Goal: Find specific page/section: Find specific page/section

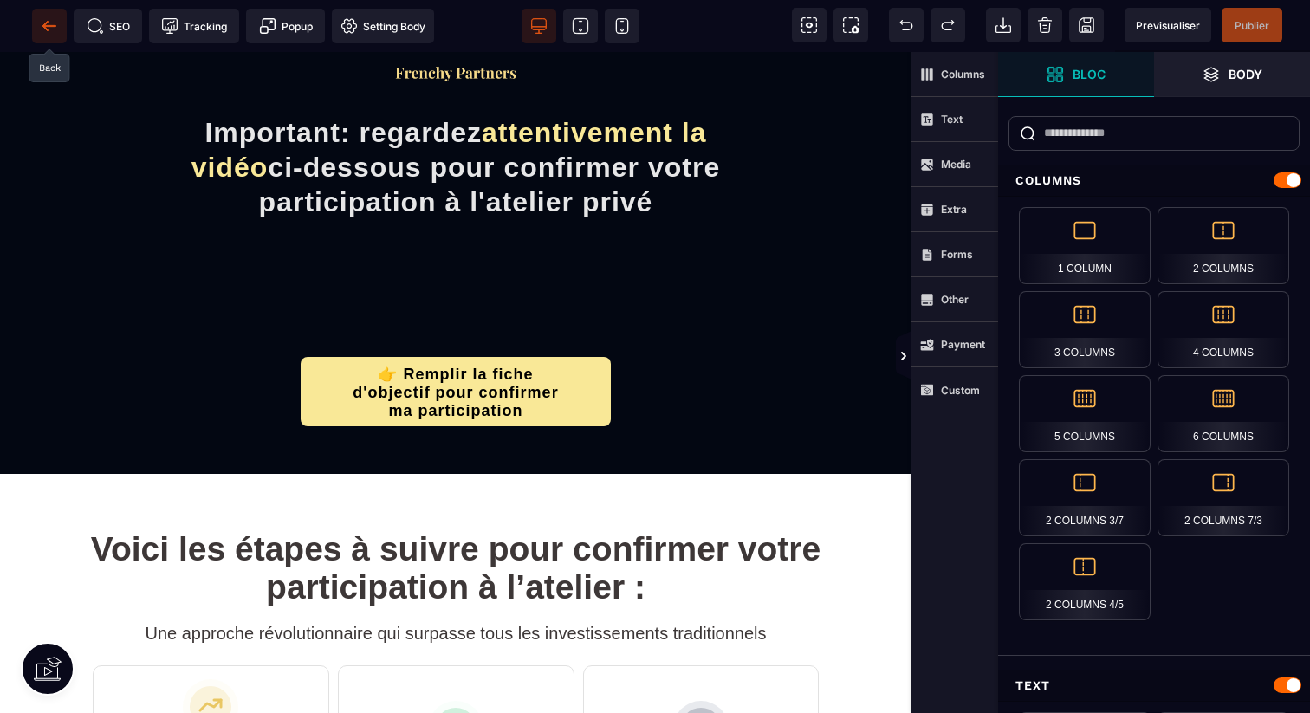
click at [49, 18] on icon at bounding box center [49, 25] width 17 height 17
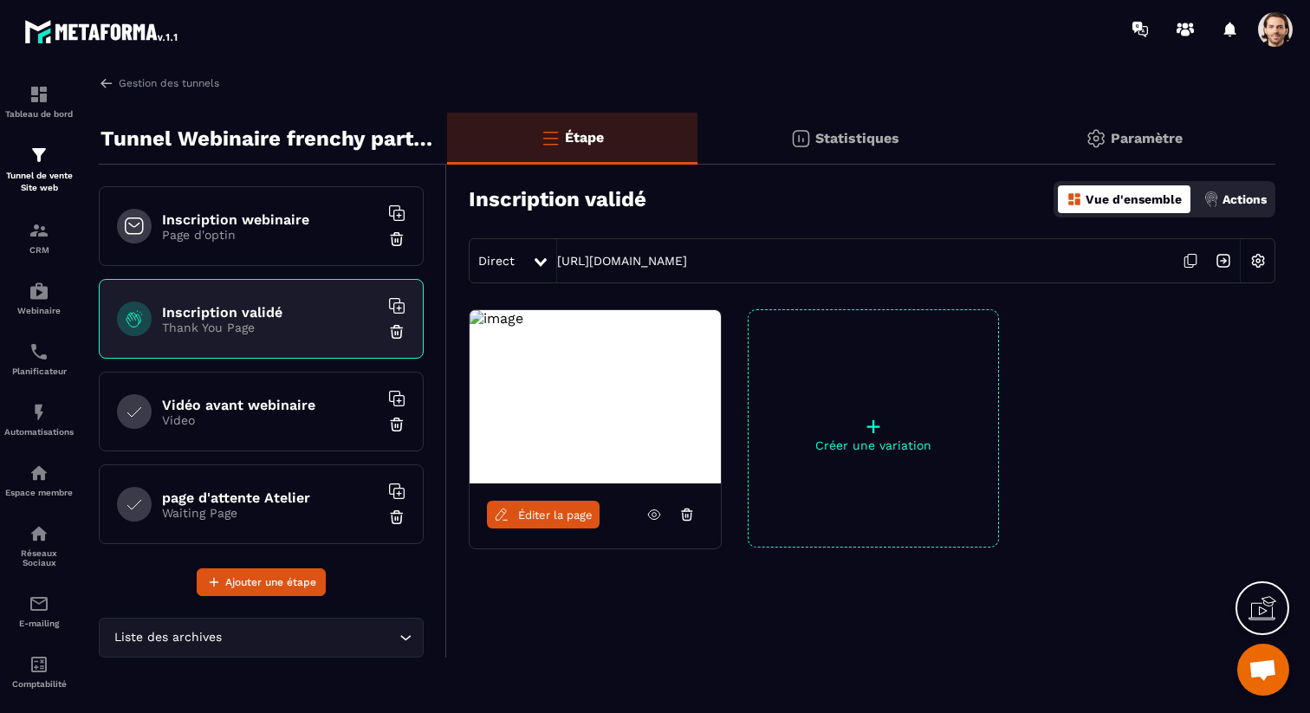
click at [528, 518] on span "Éditer la page" at bounding box center [555, 514] width 74 height 13
